Goal: Transaction & Acquisition: Download file/media

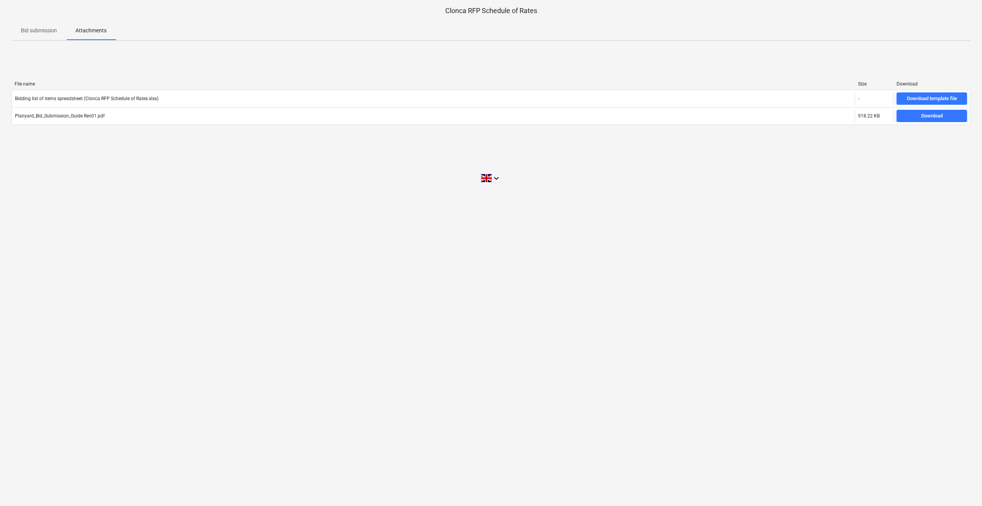
click at [292, 72] on div "File name Size Download Bidding list of items spreadsheet (Clonca RFP Schedule …" at bounding box center [491, 104] width 959 height 115
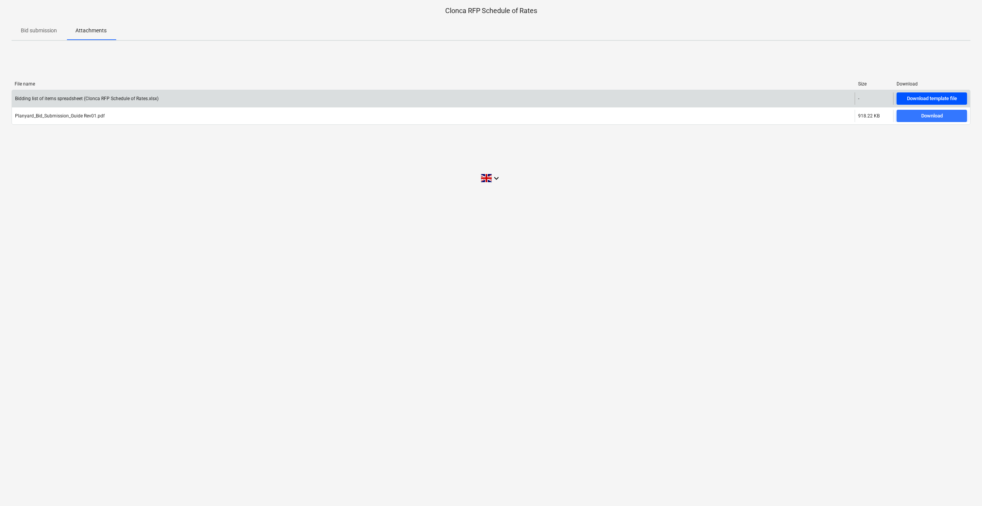
click at [960, 104] on button "Download template file" at bounding box center [931, 98] width 70 height 12
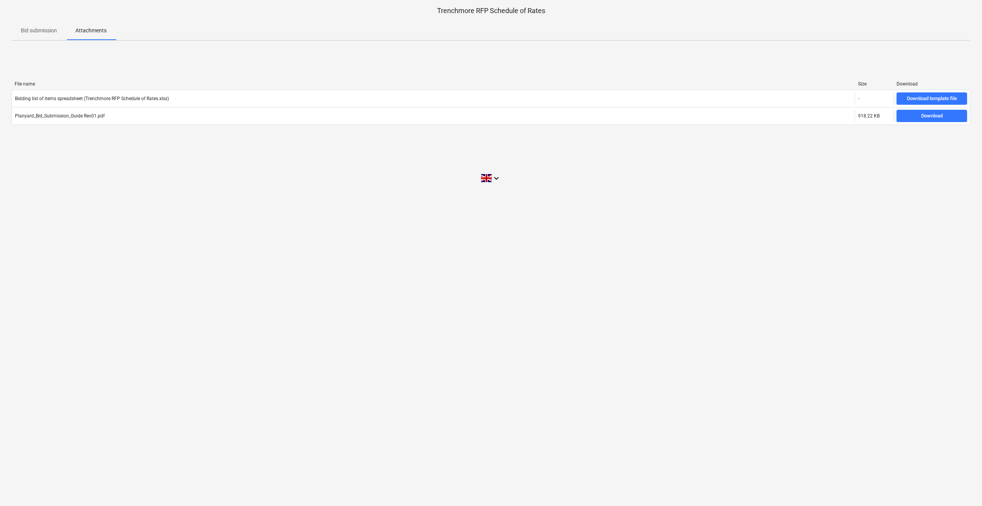
click at [407, 14] on p "Trenchmore RFP Schedule of Rates" at bounding box center [491, 10] width 959 height 9
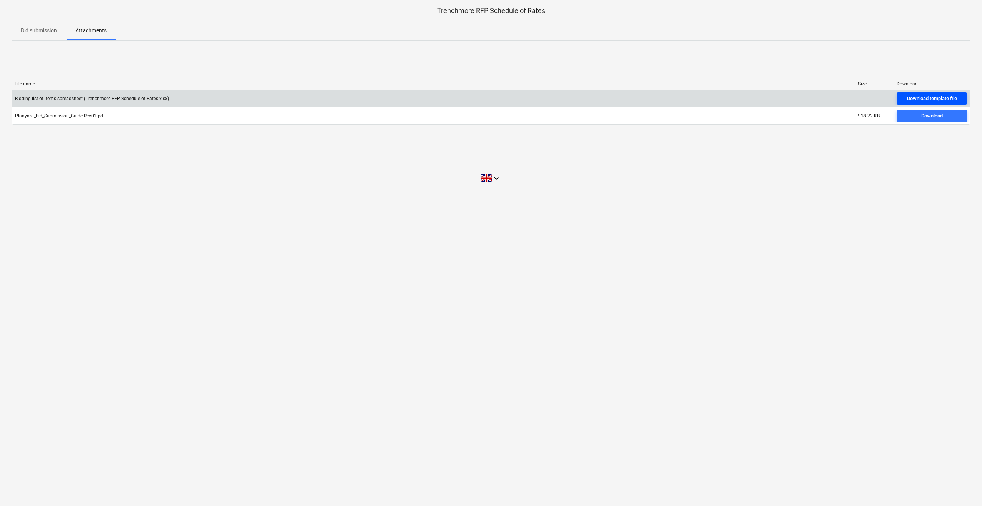
click at [930, 97] on div "Download template file" at bounding box center [932, 98] width 50 height 9
